Goal: Information Seeking & Learning: Learn about a topic

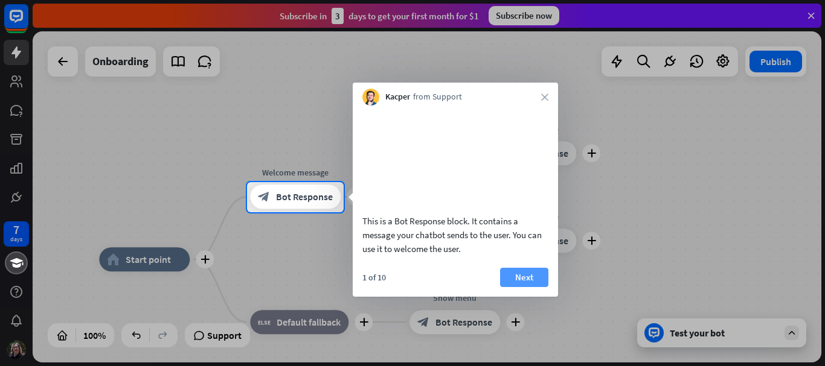
click at [511, 287] on button "Next" at bounding box center [524, 277] width 48 height 19
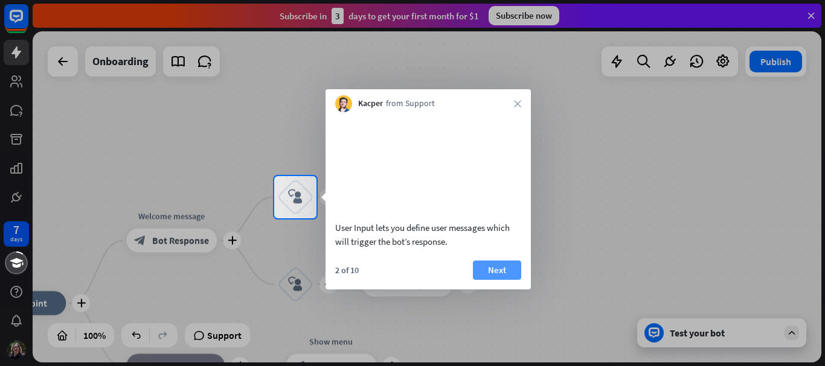
click at [497, 277] on button "Next" at bounding box center [497, 270] width 48 height 19
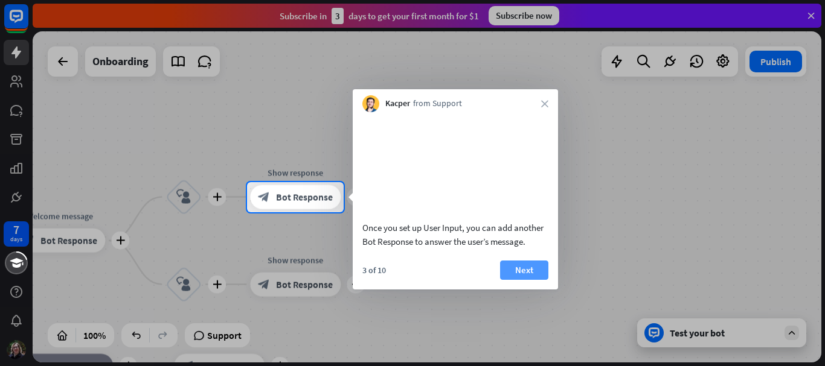
click at [526, 280] on button "Next" at bounding box center [524, 270] width 48 height 19
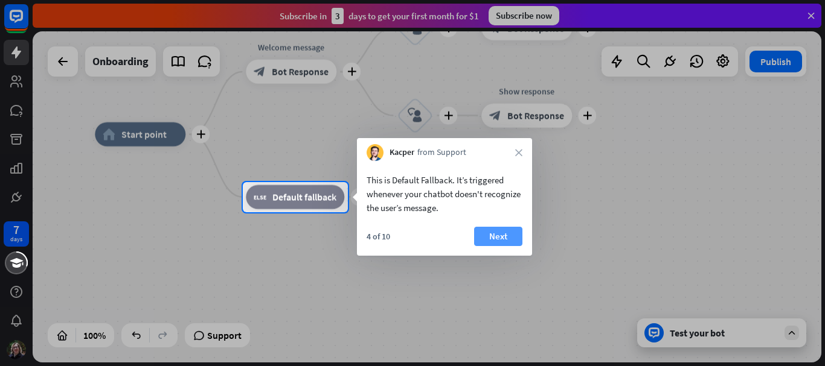
click at [491, 233] on button "Next" at bounding box center [498, 236] width 48 height 19
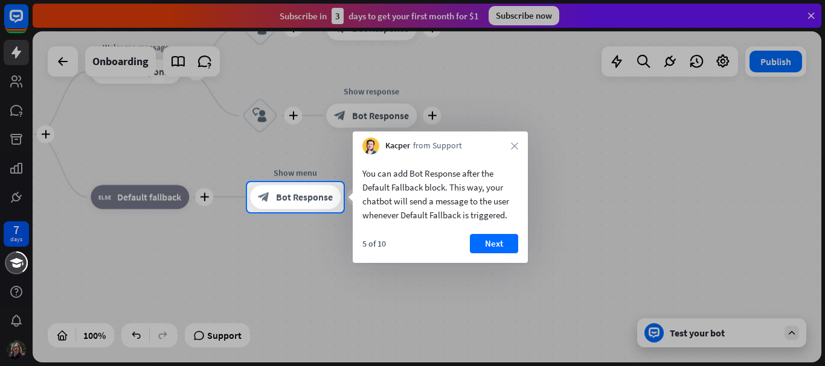
click at [502, 239] on button "Next" at bounding box center [494, 243] width 48 height 19
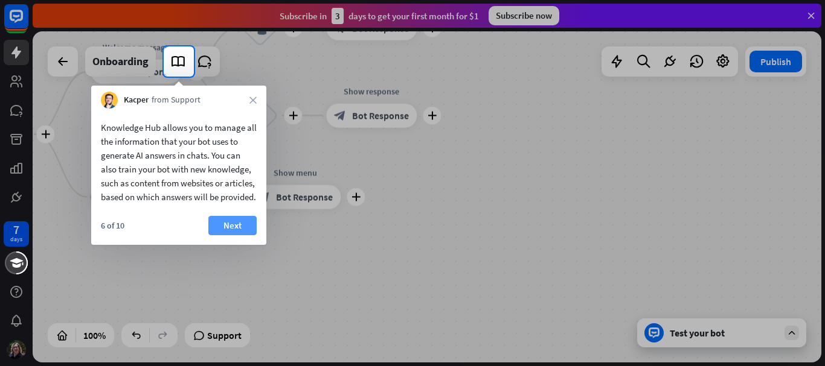
click at [225, 235] on button "Next" at bounding box center [232, 225] width 48 height 19
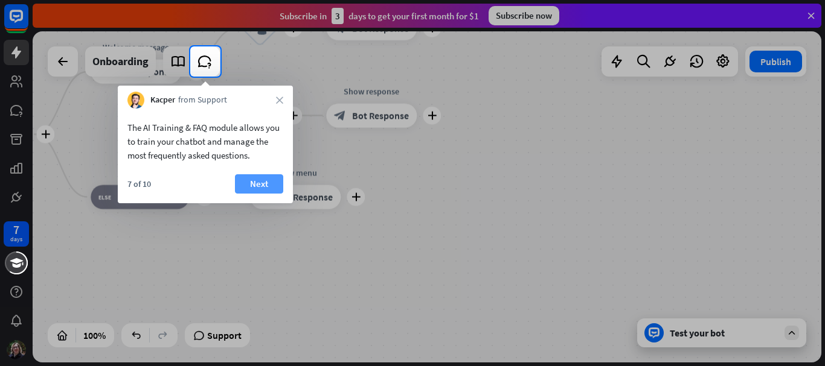
click at [263, 184] on button "Next" at bounding box center [259, 183] width 48 height 19
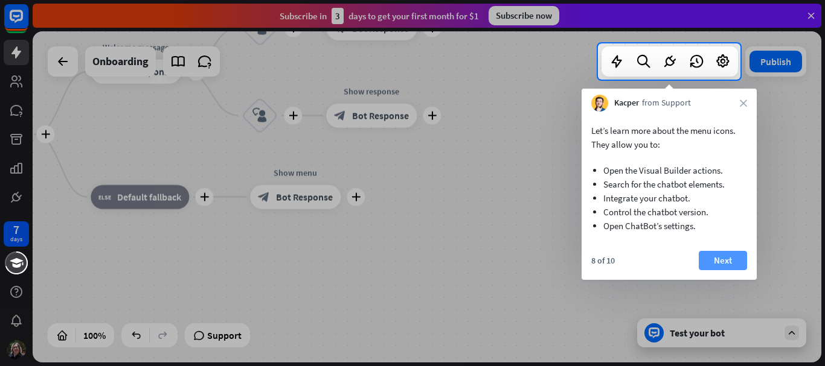
click at [724, 263] on button "Next" at bounding box center [722, 260] width 48 height 19
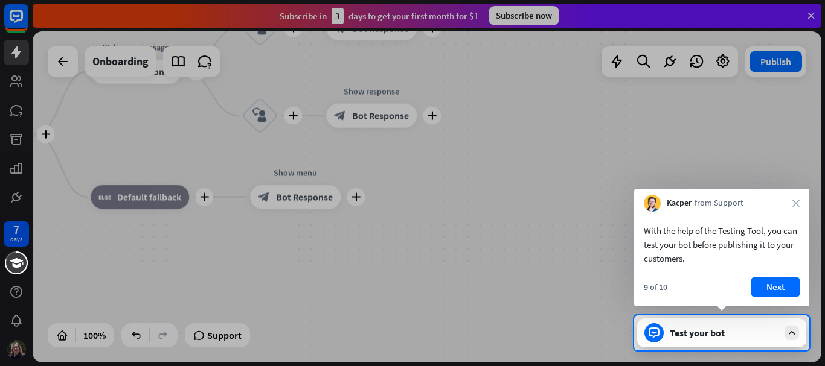
click at [744, 279] on div "With the help of the Testing Tool, you can test your bot before publishing it t…" at bounding box center [721, 259] width 175 height 95
click at [787, 290] on button "Next" at bounding box center [775, 287] width 48 height 19
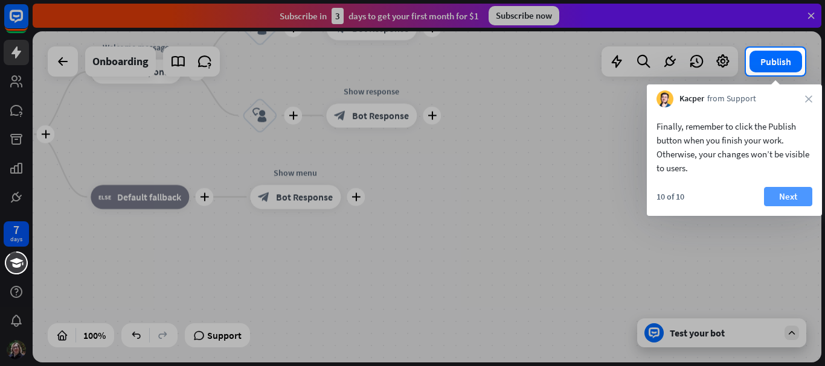
click at [787, 195] on button "Next" at bounding box center [788, 196] width 48 height 19
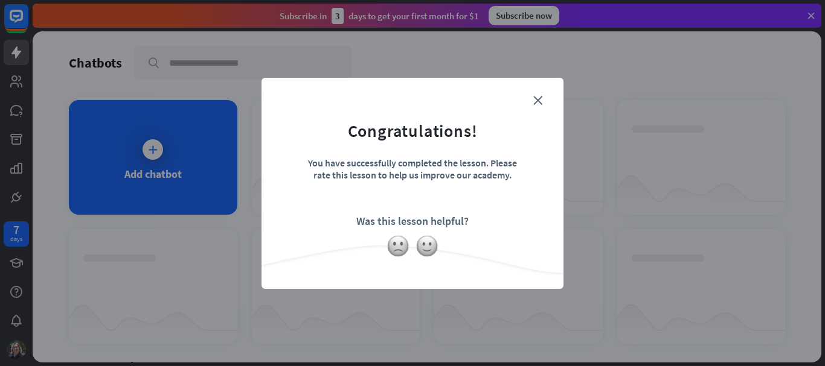
click at [531, 102] on form "Congratulations! You have successfully completed the lesson. Please rate this l…" at bounding box center [412, 165] width 272 height 144
click at [403, 249] on img at bounding box center [397, 246] width 23 height 23
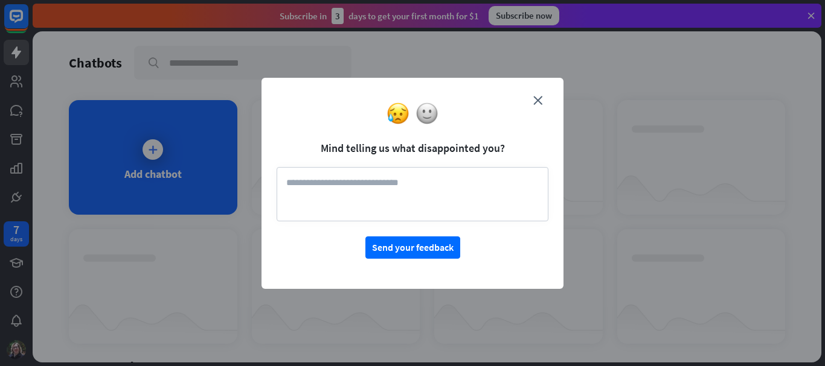
click at [540, 103] on div at bounding box center [412, 113] width 302 height 23
click at [453, 249] on button "Send your feedback" at bounding box center [412, 248] width 95 height 22
click at [448, 199] on textarea at bounding box center [412, 194] width 272 height 54
click at [309, 187] on textarea at bounding box center [412, 194] width 272 height 54
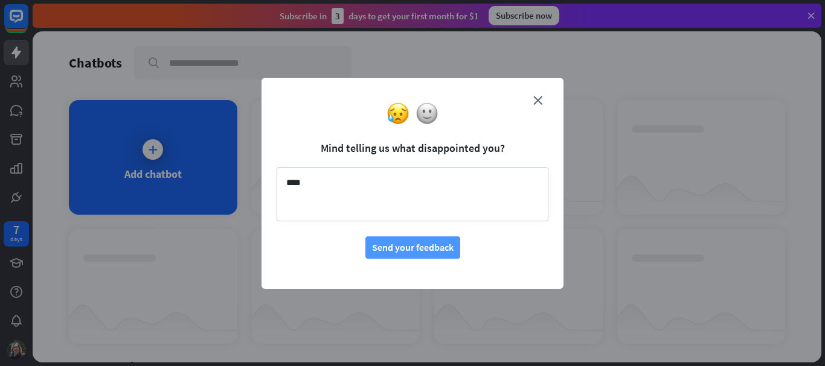
click at [390, 251] on button "Send your feedback" at bounding box center [412, 248] width 95 height 22
click at [322, 184] on textarea "****" at bounding box center [412, 194] width 272 height 54
drag, startPoint x: 305, startPoint y: 185, endPoint x: 286, endPoint y: 182, distance: 20.1
click at [286, 182] on textarea "****" at bounding box center [412, 194] width 272 height 54
type textarea "**********"
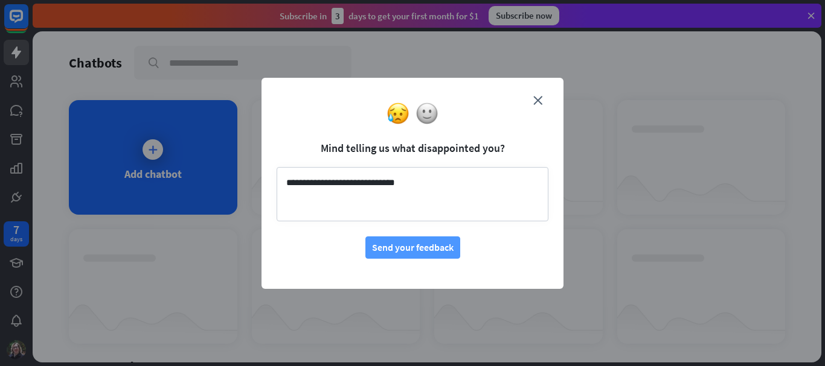
click at [384, 241] on button "Send your feedback" at bounding box center [412, 248] width 95 height 22
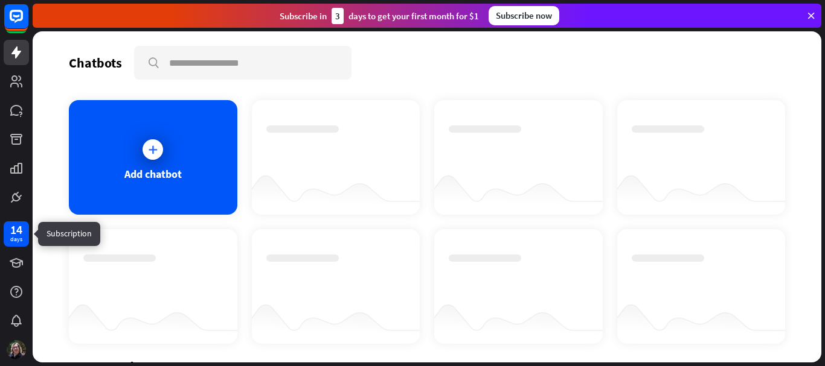
click at [19, 228] on div "14" at bounding box center [16, 230] width 12 height 11
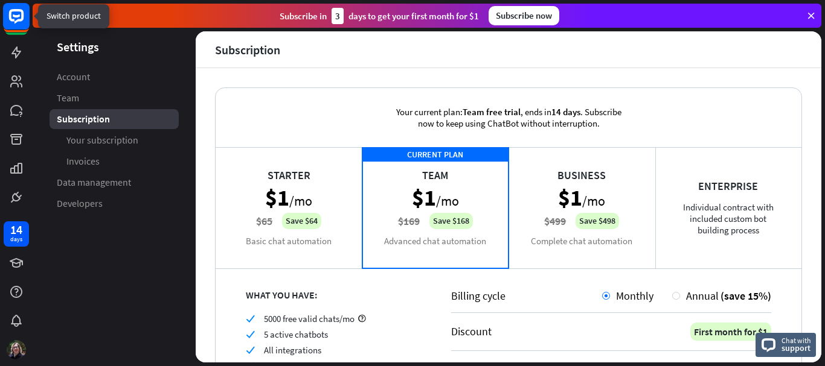
click at [14, 14] on rect at bounding box center [16, 16] width 27 height 27
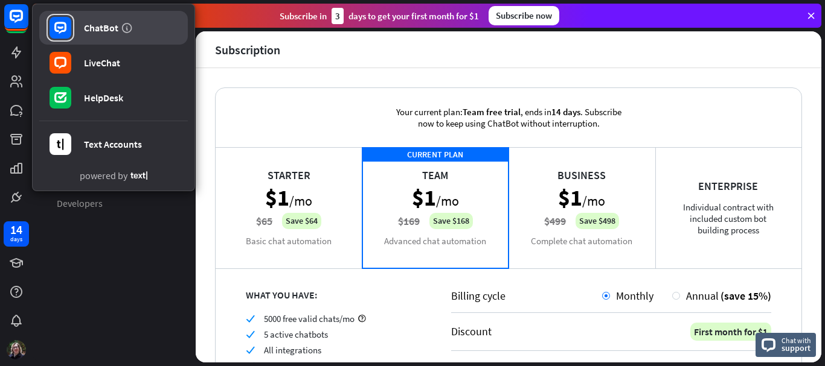
click at [56, 25] on icon at bounding box center [60, 28] width 12 height 12
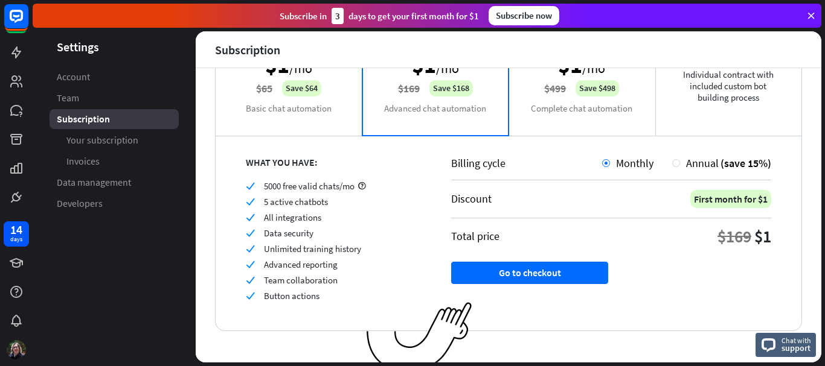
scroll to position [144, 0]
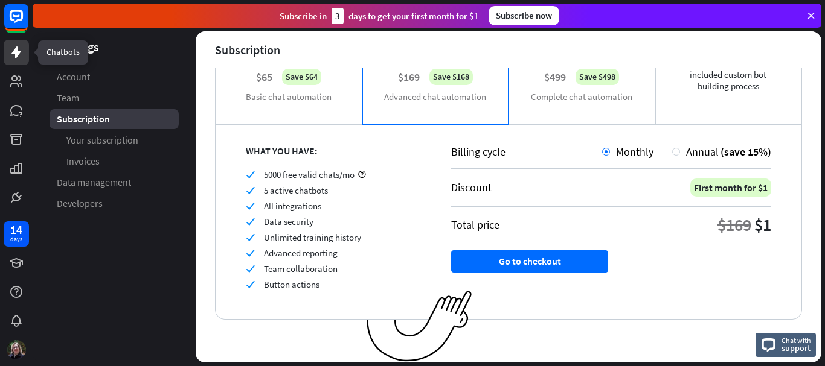
click at [13, 60] on link at bounding box center [16, 52] width 25 height 25
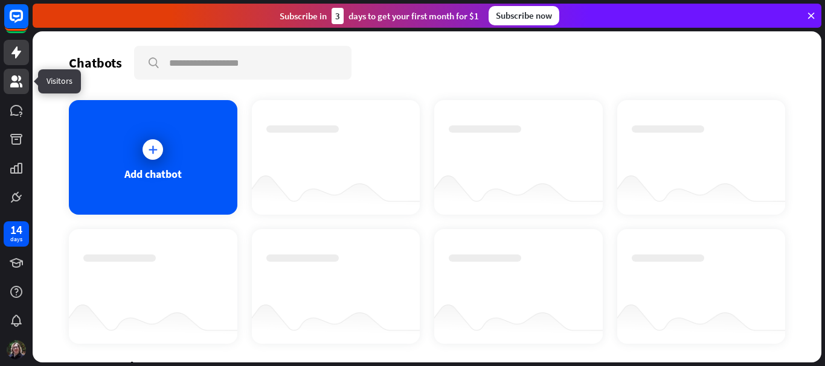
click at [13, 78] on icon at bounding box center [16, 81] width 12 height 12
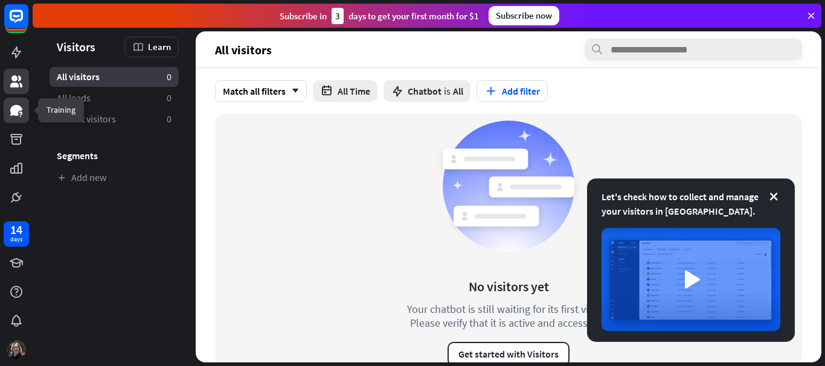
click at [19, 103] on icon at bounding box center [16, 110] width 14 height 14
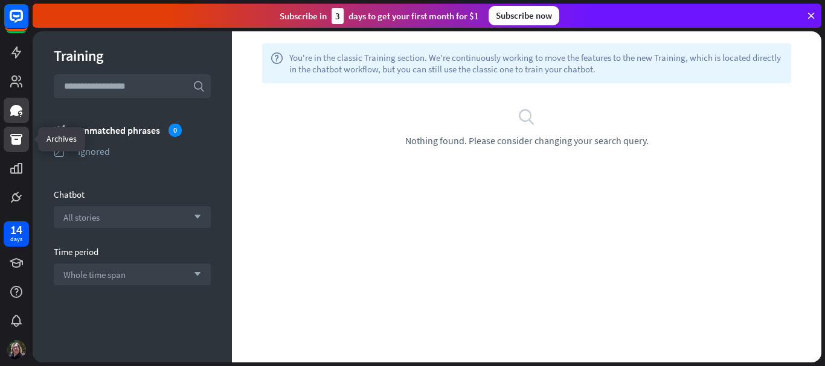
click at [13, 135] on icon at bounding box center [16, 139] width 12 height 11
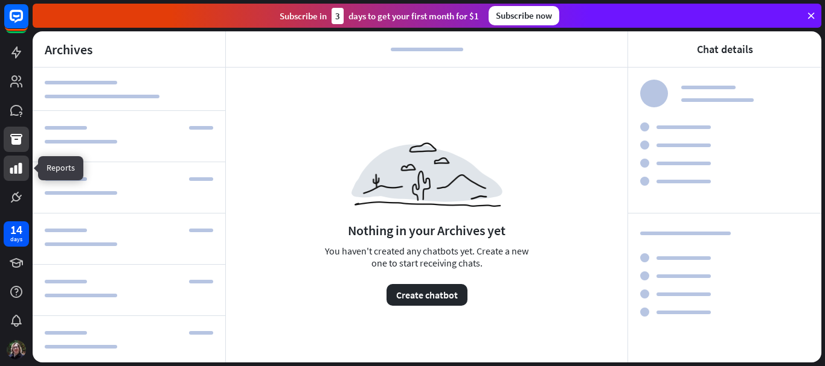
click at [18, 174] on icon at bounding box center [16, 168] width 14 height 14
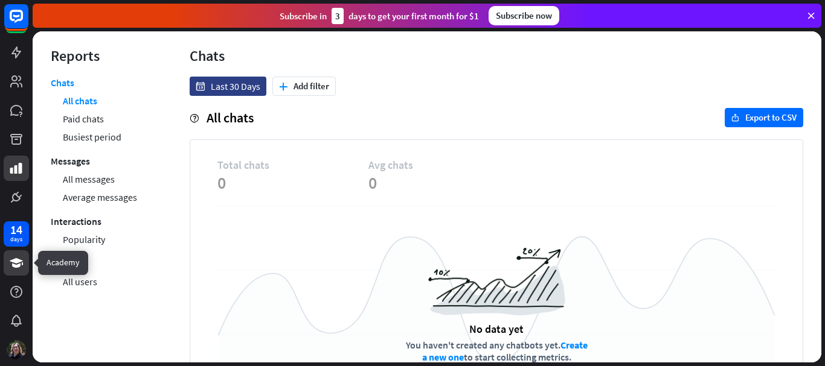
click at [22, 262] on icon at bounding box center [16, 263] width 14 height 14
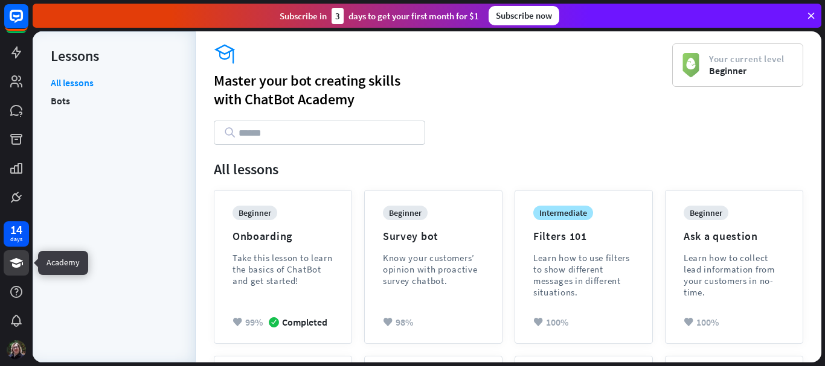
click at [14, 262] on icon at bounding box center [16, 263] width 13 height 10
click at [11, 282] on div at bounding box center [16, 292] width 25 height 25
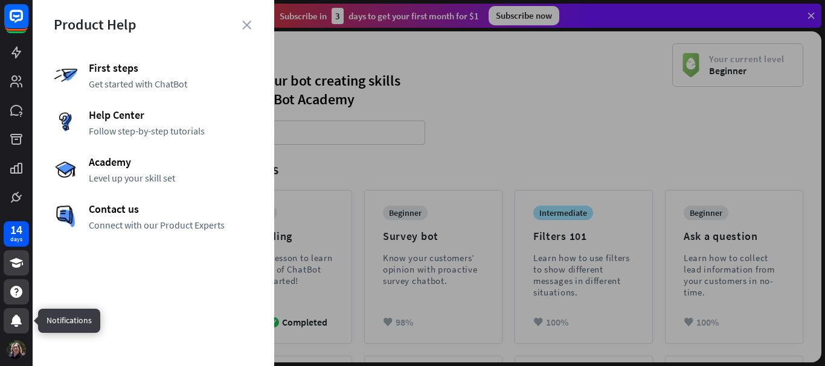
click at [14, 312] on div at bounding box center [16, 320] width 25 height 25
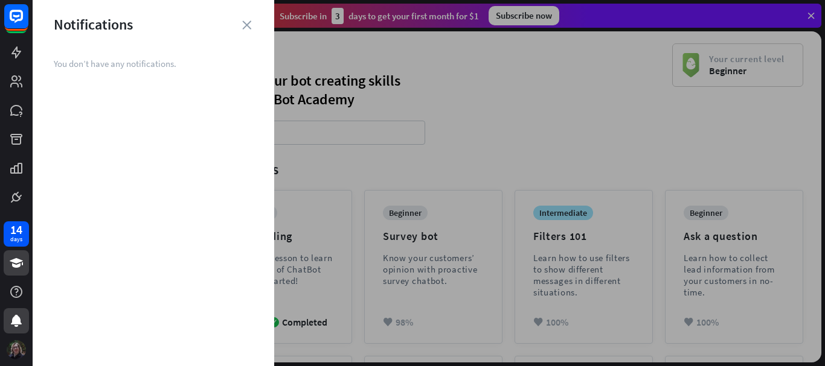
click at [15, 351] on img at bounding box center [16, 349] width 19 height 19
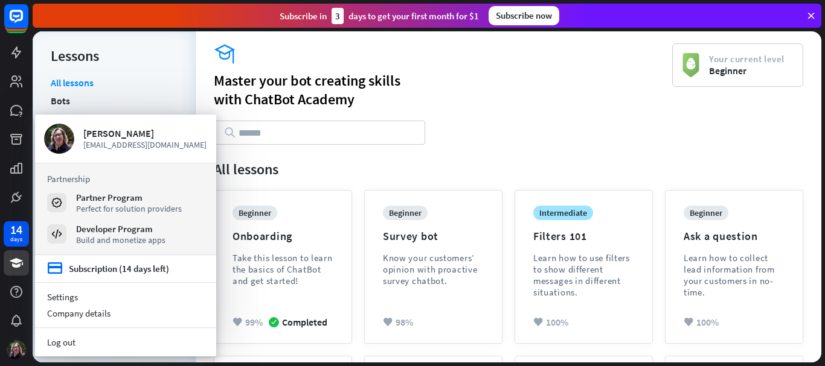
click at [672, 131] on div "academy Master your bot creating skills with ChatBot Academy Your current level…" at bounding box center [508, 99] width 589 height 113
